Goal: Find specific page/section

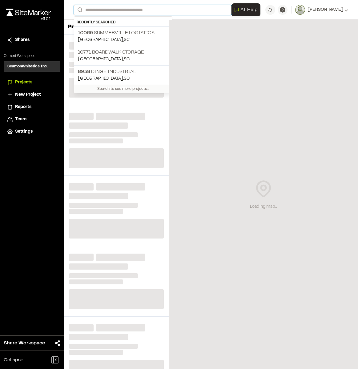
click at [98, 9] on input "Search" at bounding box center [152, 10] width 157 height 10
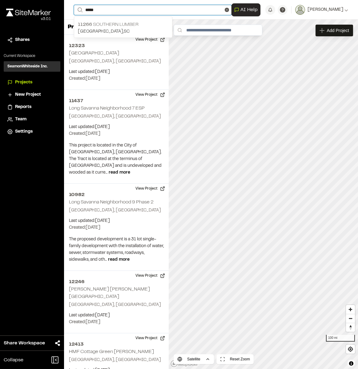
type input "*****"
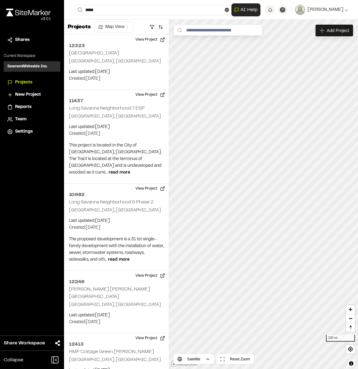
click at [130, 27] on p "11266 Southern Lumber" at bounding box center [123, 24] width 90 height 7
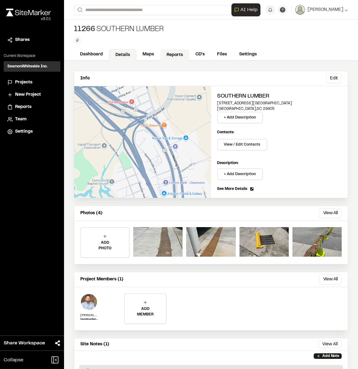
click at [175, 55] on link "Reports" at bounding box center [174, 55] width 29 height 12
